Goal: Task Accomplishment & Management: Complete application form

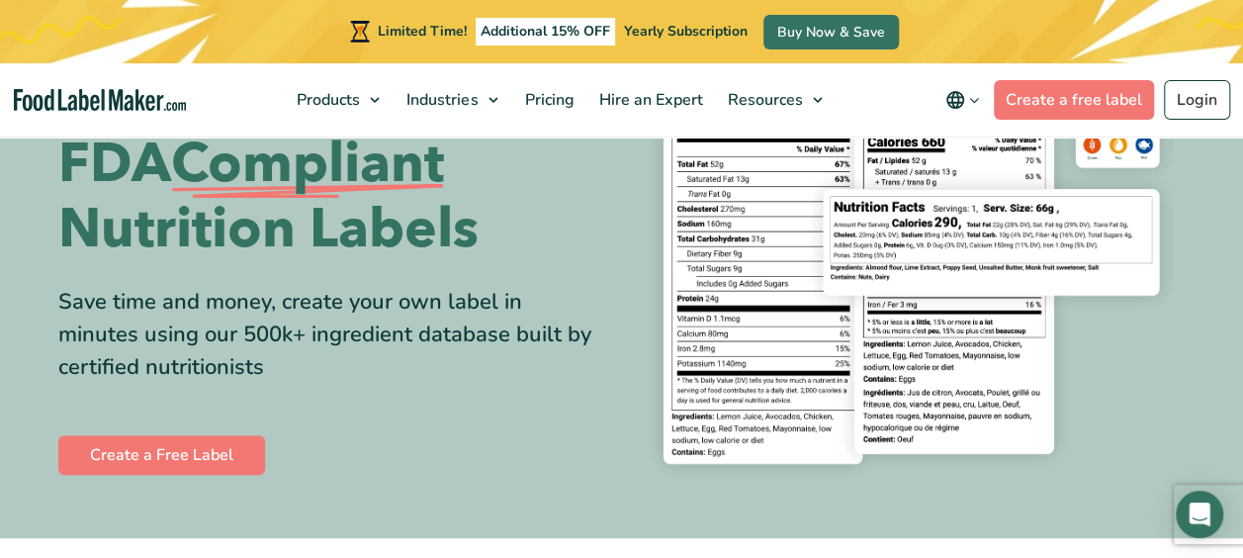
scroll to position [198, 0]
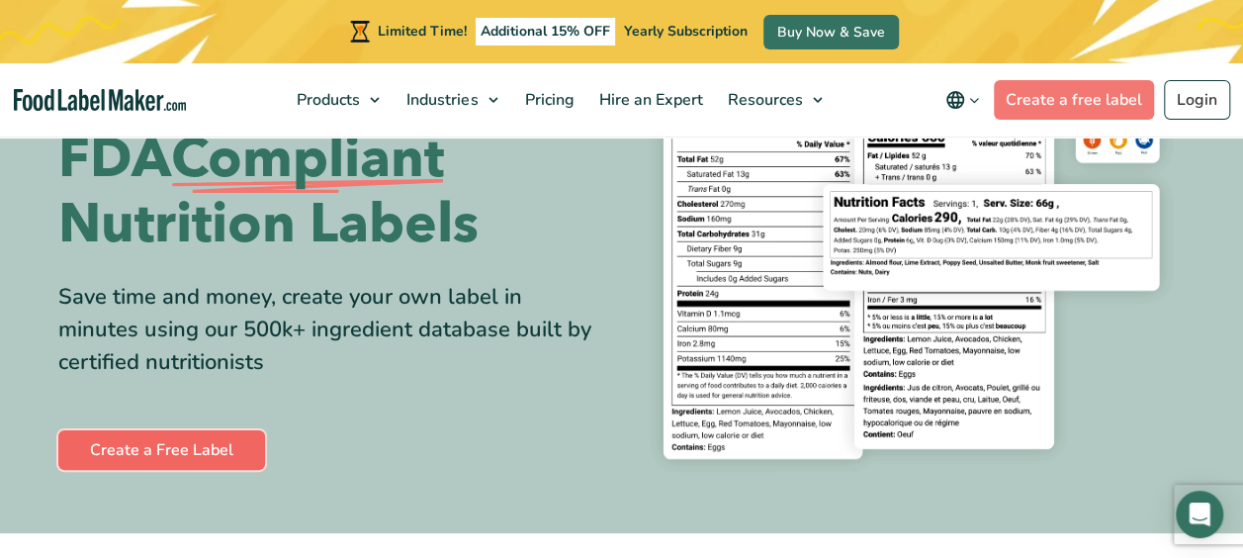
click at [138, 439] on link "Create a Free Label" at bounding box center [161, 450] width 207 height 40
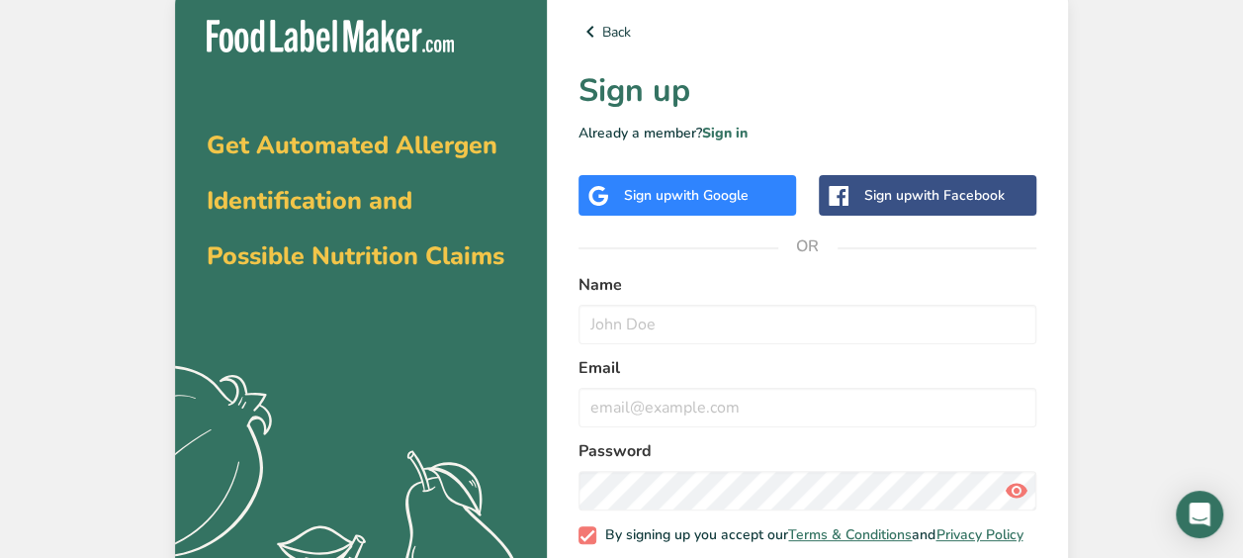
click at [690, 192] on span "with Google" at bounding box center [709, 195] width 77 height 19
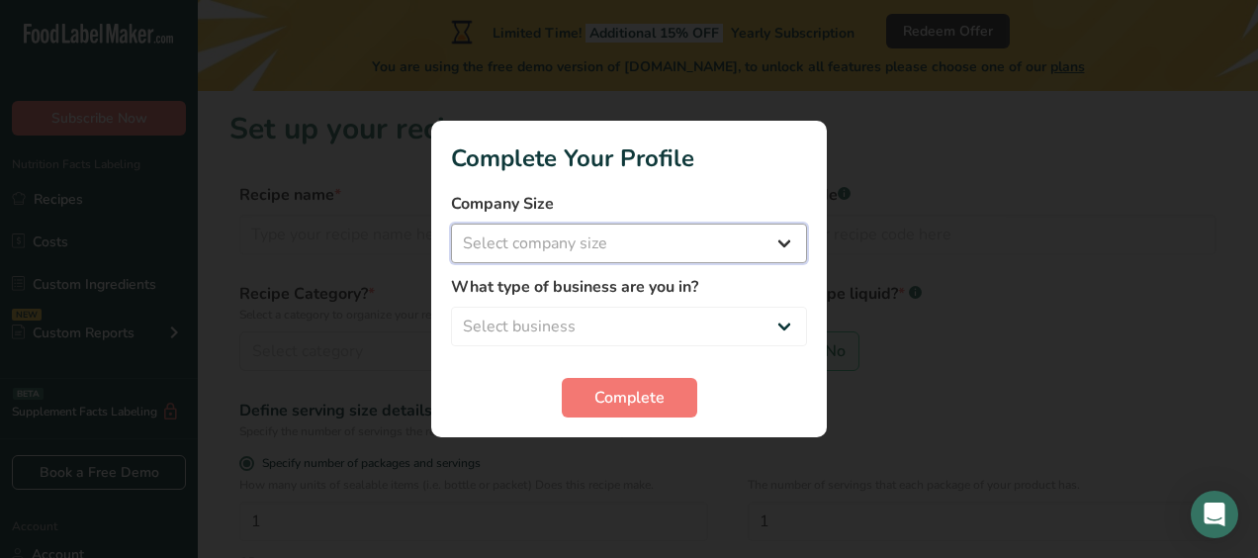
click at [709, 249] on select "Select company size Fewer than 10 Employees 10 to 50 Employees 51 to 500 Employ…" at bounding box center [629, 243] width 356 height 40
select select "1"
click at [451, 223] on select "Select company size Fewer than 10 Employees 10 to 50 Employees 51 to 500 Employ…" at bounding box center [629, 243] width 356 height 40
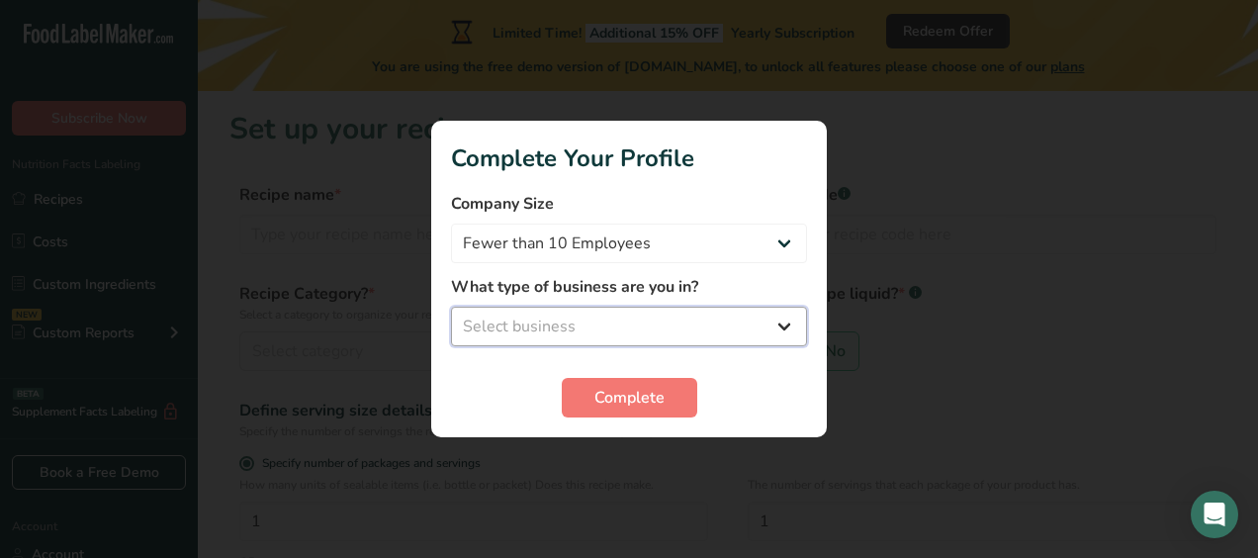
click at [647, 320] on select "Select business Packaged Food Manufacturer Restaurant & Cafe Bakery Meal Plans …" at bounding box center [629, 327] width 356 height 40
select select "4"
click at [451, 307] on select "Select business Packaged Food Manufacturer Restaurant & Cafe Bakery Meal Plans …" at bounding box center [629, 327] width 356 height 40
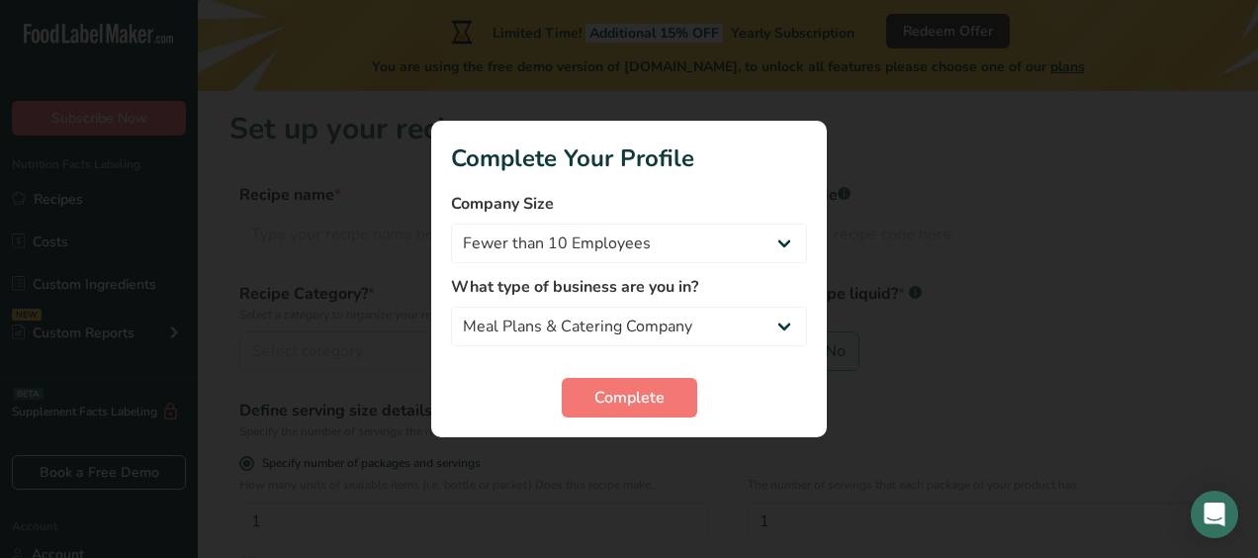
click at [674, 172] on h1 "Complete Your Profile" at bounding box center [629, 158] width 356 height 36
click at [612, 405] on span "Complete" at bounding box center [629, 398] width 70 height 24
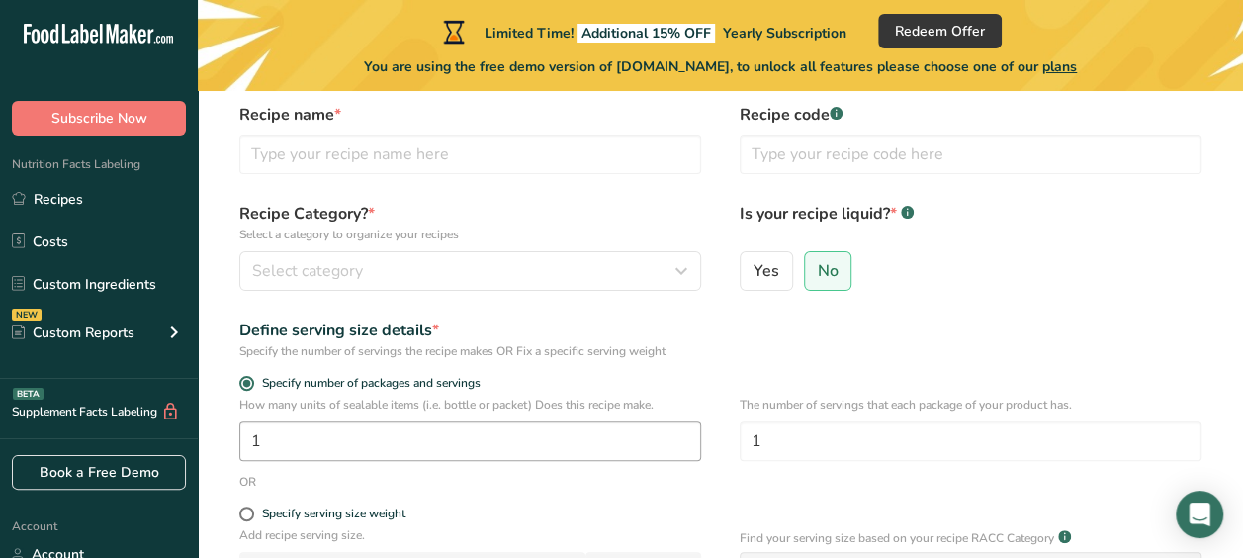
scroll to position [73, 0]
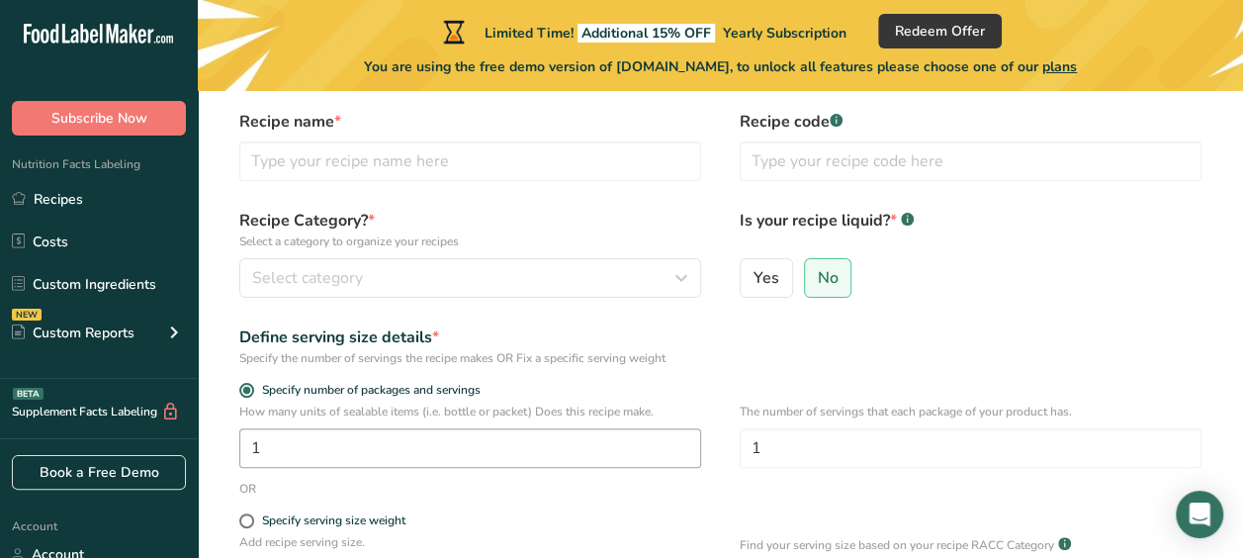
click at [663, 232] on p "Select a category to organize your recipes" at bounding box center [470, 241] width 462 height 18
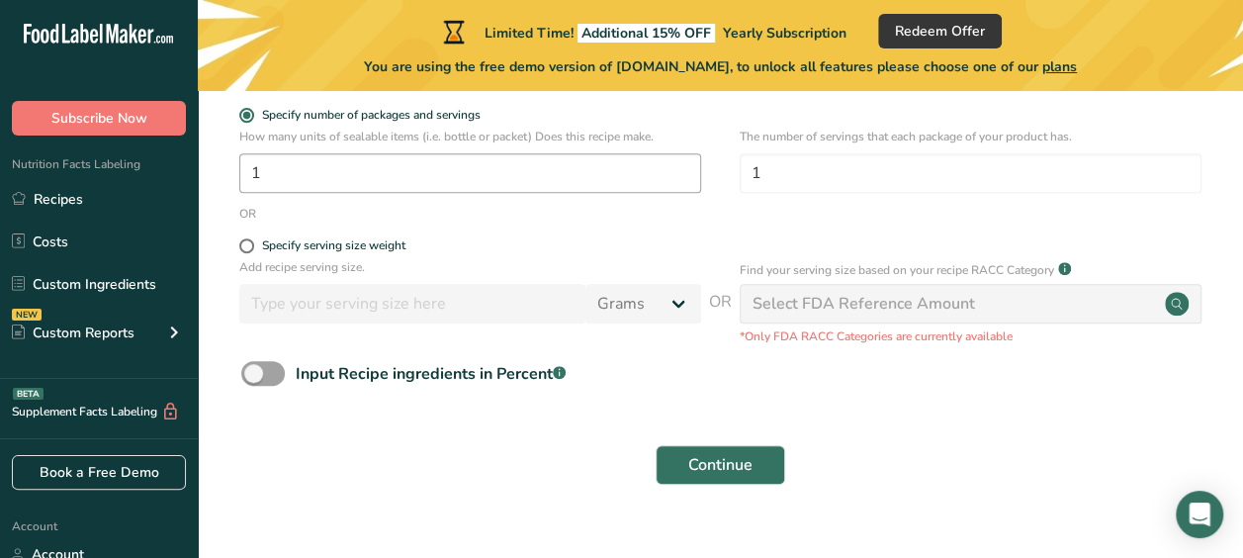
scroll to position [382, 0]
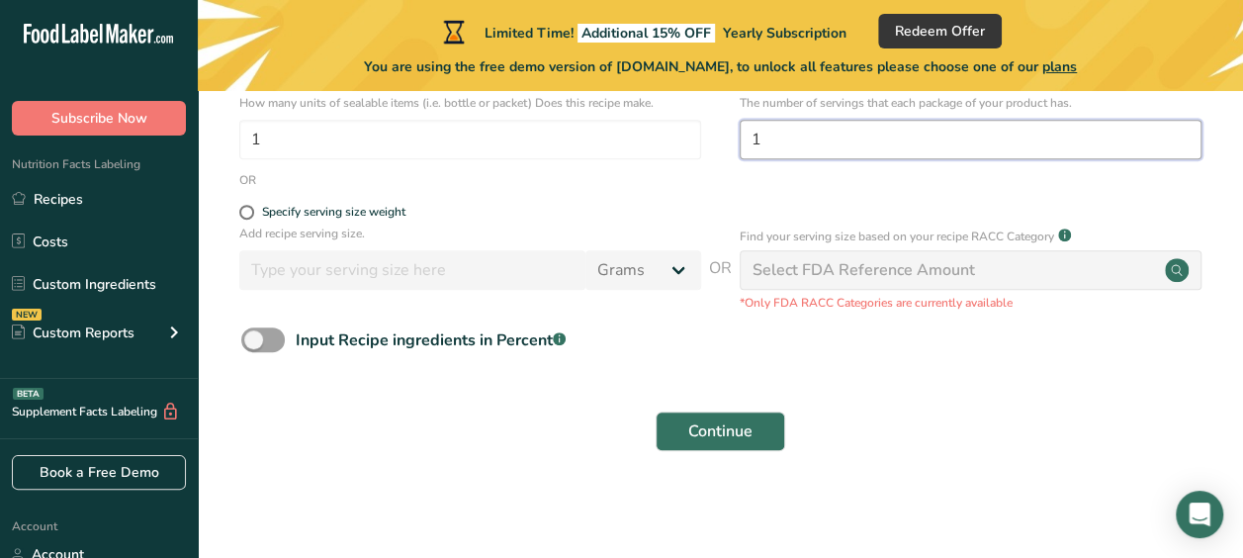
click at [766, 139] on input "1" at bounding box center [971, 140] width 462 height 40
type input "1"
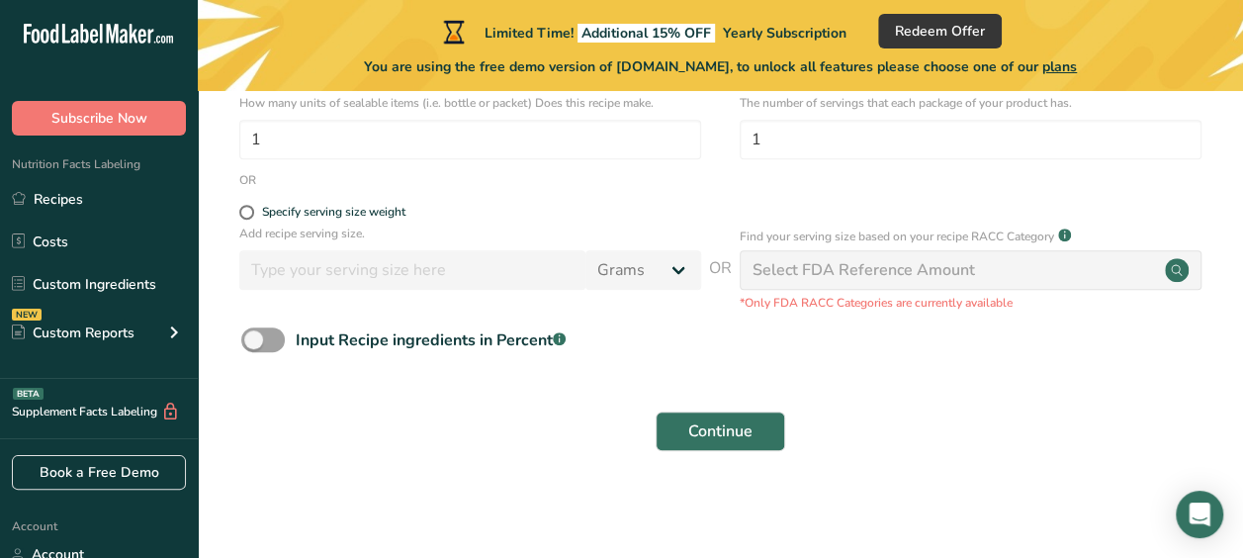
click at [700, 158] on div "1" at bounding box center [470, 140] width 462 height 40
click at [705, 182] on div "OR" at bounding box center [720, 180] width 982 height 18
